Goal: Find contact information

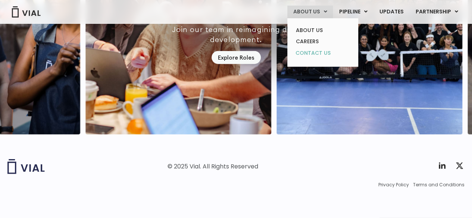
click at [321, 52] on link "CONTACT US" at bounding box center [322, 53] width 65 height 12
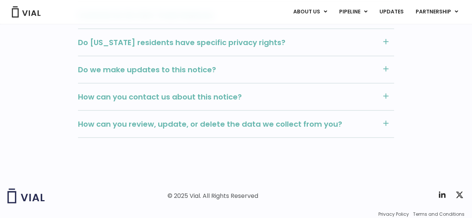
scroll to position [923, 0]
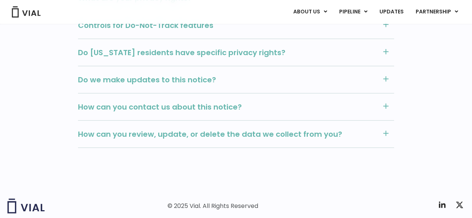
click at [245, 105] on span "How can you contact us about this notice?" at bounding box center [228, 107] width 300 height 10
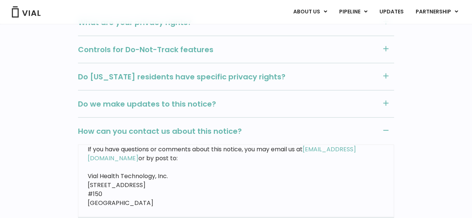
scroll to position [848, 0]
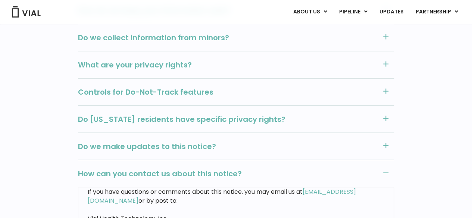
click at [229, 139] on div "Do we make updates to this notice?" at bounding box center [236, 146] width 316 height 27
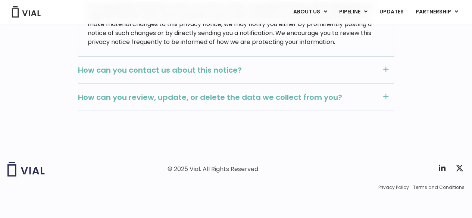
click at [262, 99] on span "How can you review, update, or delete the data we collect from you?" at bounding box center [228, 98] width 300 height 10
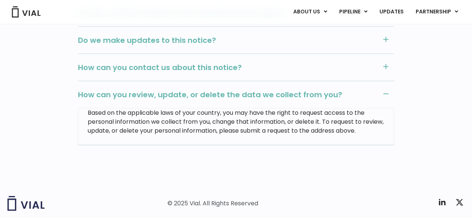
scroll to position [877, 0]
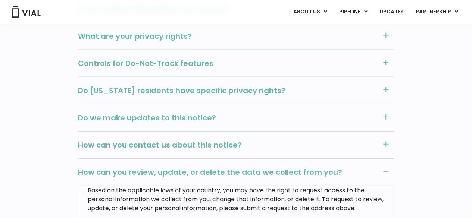
click at [283, 94] on span "Do California residents have specific privacy rights?" at bounding box center [228, 91] width 300 height 10
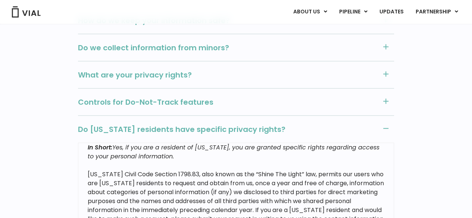
scroll to position [802, 0]
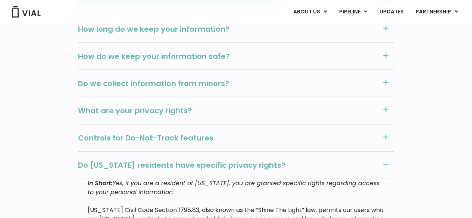
click at [243, 138] on span "Controls for Do-Not-Track features" at bounding box center [228, 138] width 300 height 10
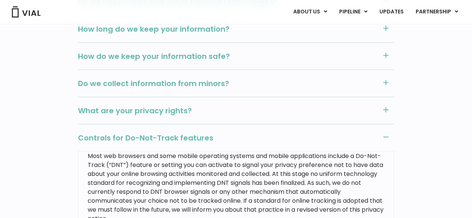
click at [252, 112] on span "What are your privacy rights?" at bounding box center [228, 111] width 300 height 10
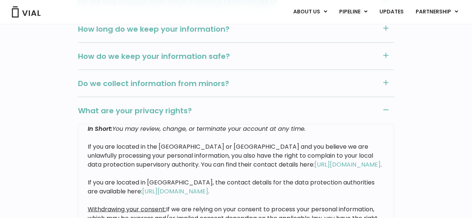
click at [256, 84] on span "Do we collect information from minors?" at bounding box center [228, 84] width 300 height 10
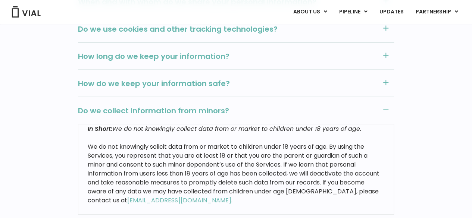
scroll to position [727, 0]
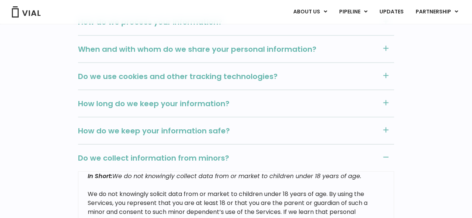
click at [249, 126] on span "How do we keep your information safe?" at bounding box center [228, 131] width 300 height 10
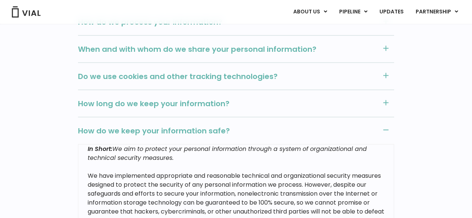
click at [253, 103] on span "How long do we keep your information?" at bounding box center [228, 104] width 300 height 10
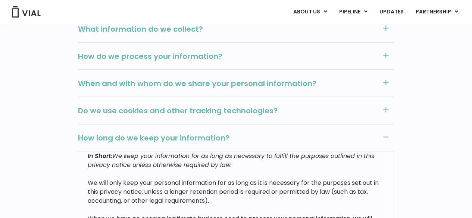
scroll to position [653, 0]
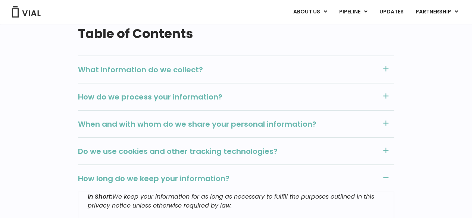
click at [270, 151] on span "Do we use cookies and other tracking technologies?" at bounding box center [228, 151] width 300 height 10
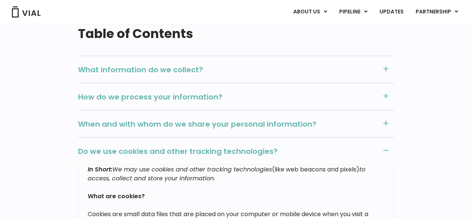
click at [273, 121] on span "When and with whom do we share your personal information?" at bounding box center [228, 124] width 300 height 10
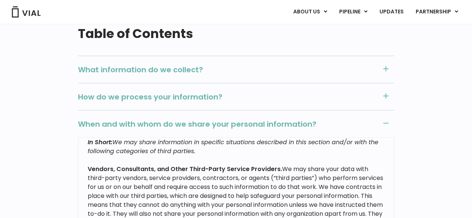
click at [246, 96] on span "How do we process your information?" at bounding box center [228, 97] width 300 height 10
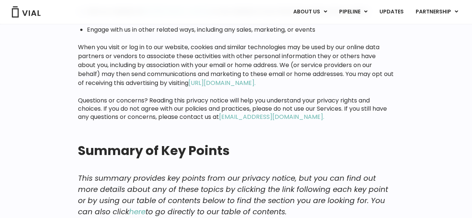
scroll to position [55, 0]
